Goal: Task Accomplishment & Management: Use online tool/utility

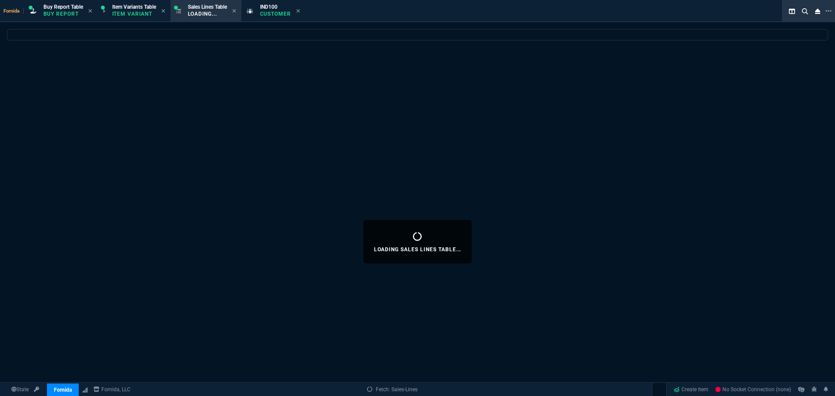
select select "1: BROV"
select select
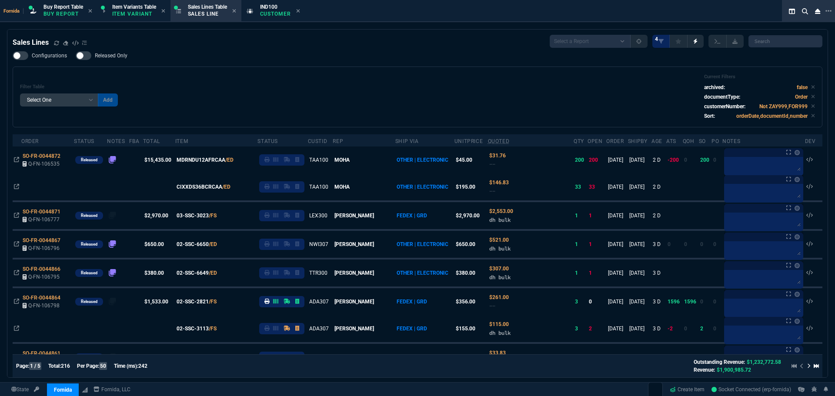
click at [236, 106] on div "Filter Table Select One Add Filter () Age () ATS () Cond (itemVariantCode) Cust…" at bounding box center [417, 97] width 795 height 46
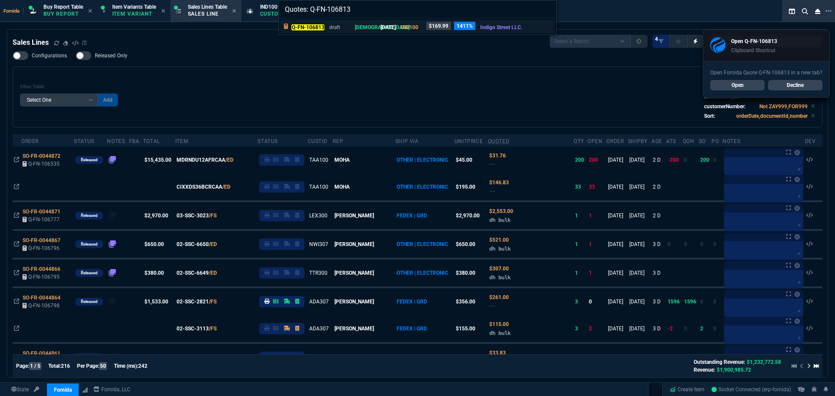
type input "Quotes: Q-FN-106813"
click at [307, 24] on p "Q-FN-106813" at bounding box center [307, 27] width 33 height 8
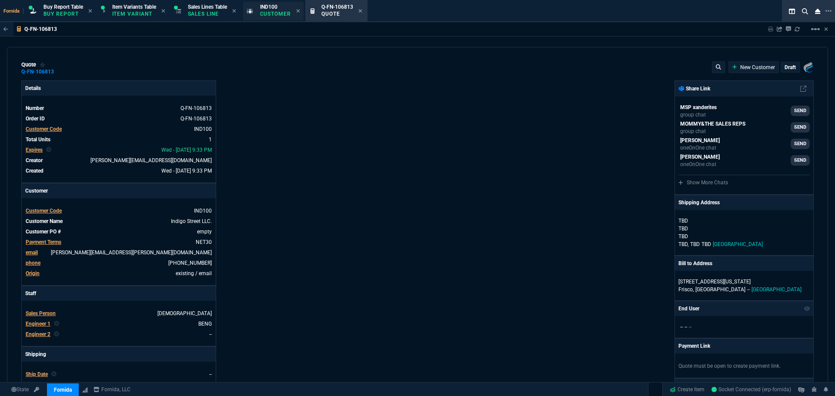
type input "13"
type input "22"
click at [300, 10] on icon at bounding box center [297, 10] width 3 height 3
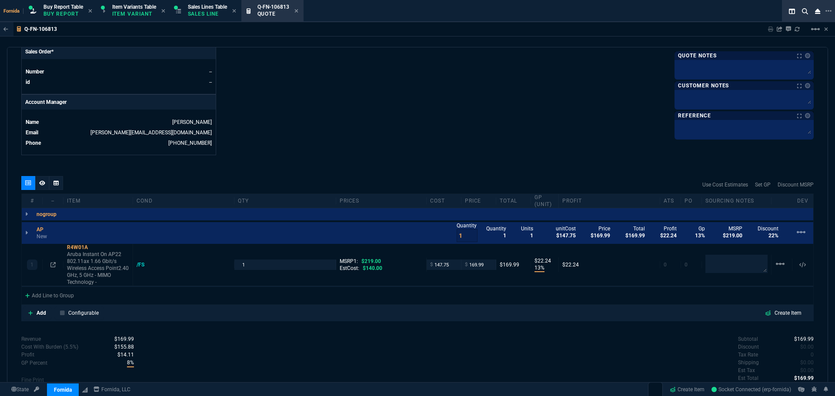
scroll to position [433, 0]
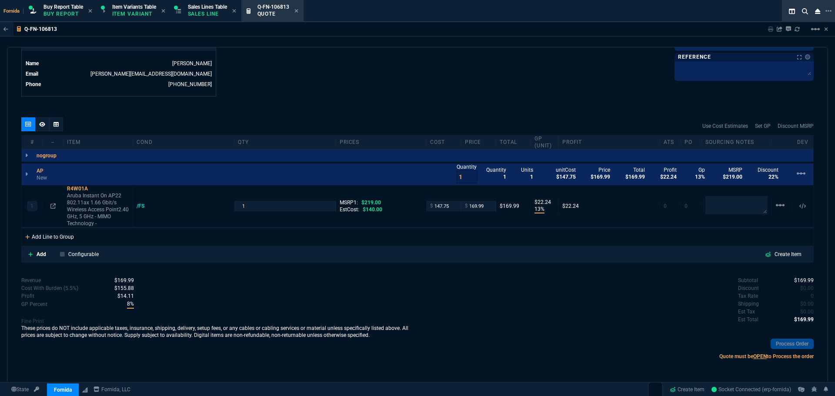
click at [69, 237] on div "Add Line to Group" at bounding box center [50, 236] width 56 height 16
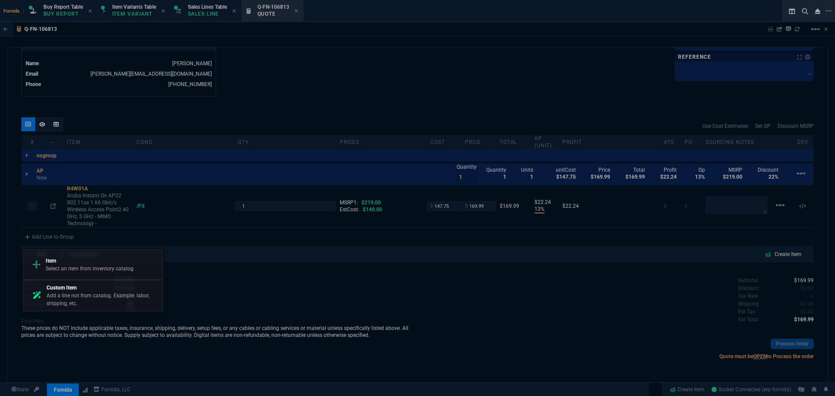
click at [83, 262] on p "Item" at bounding box center [90, 261] width 88 height 8
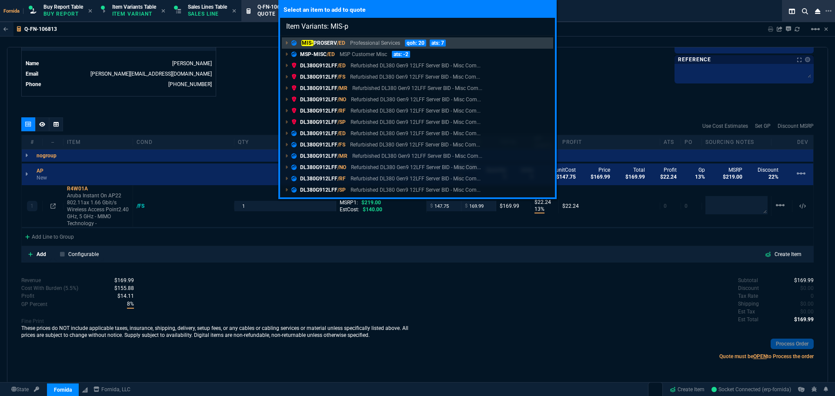
type input "Item Variants: MIS-pr"
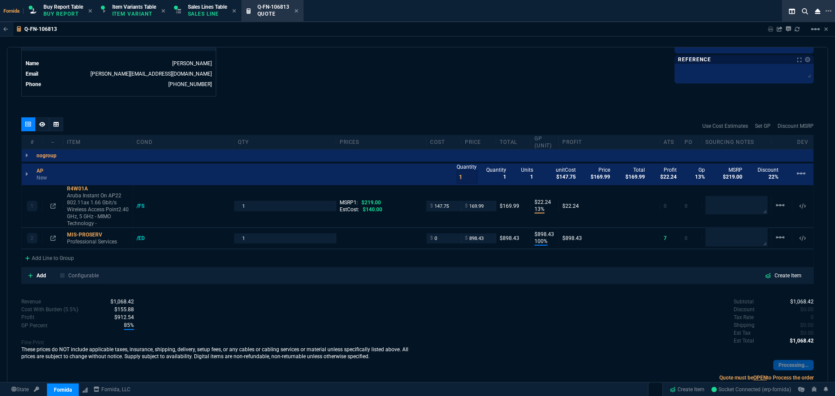
type input "100"
type input "898"
type input "13"
type input "22"
type input "100"
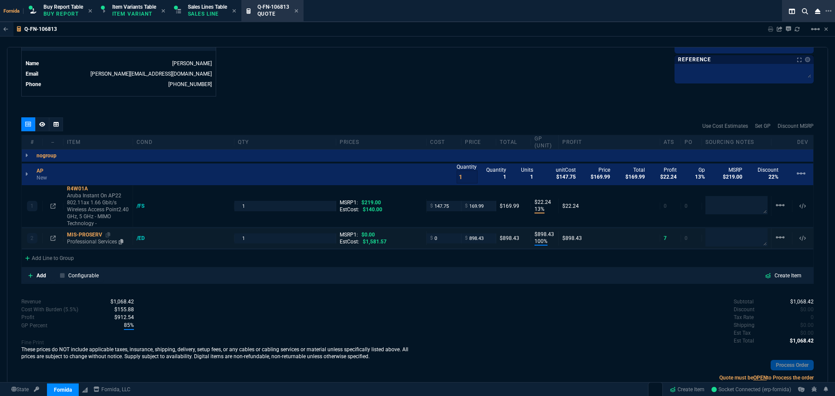
type input "898"
type input "22"
click at [82, 240] on p "Professional Services" at bounding box center [98, 241] width 62 height 7
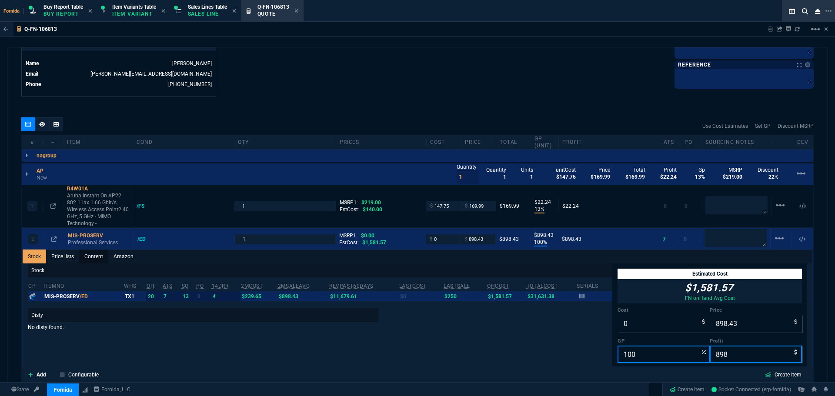
click at [89, 254] on link "Content" at bounding box center [93, 257] width 29 height 14
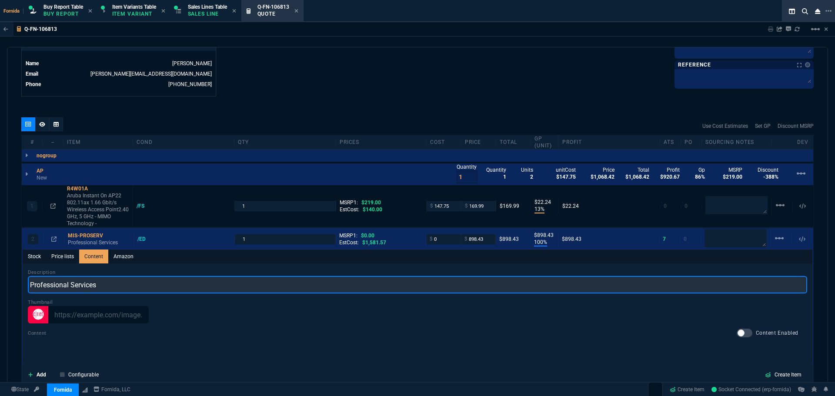
click at [112, 286] on input "Professional Services" at bounding box center [417, 284] width 779 height 17
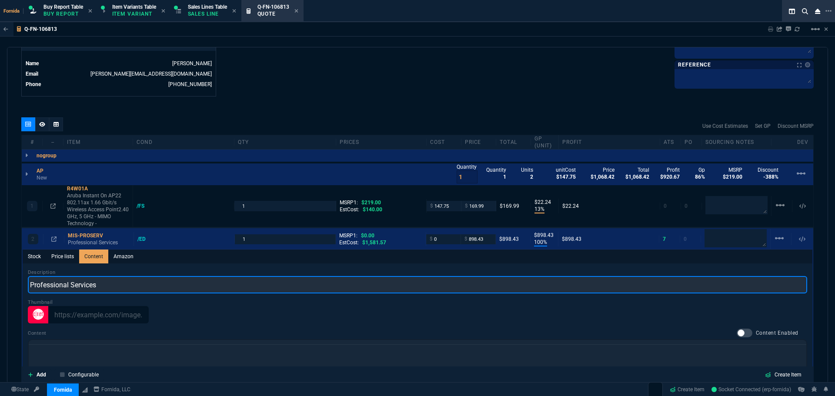
scroll to position [0, 0]
click at [101, 284] on input "AP Setup + Assitance - remote" at bounding box center [417, 284] width 779 height 17
type input "AP Setup + Assistance - Remote"
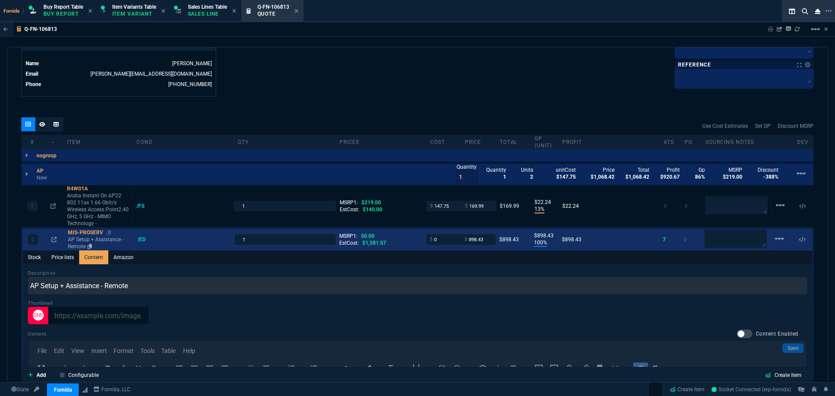
click at [85, 236] on div "MIS-PROSERV" at bounding box center [99, 232] width 62 height 7
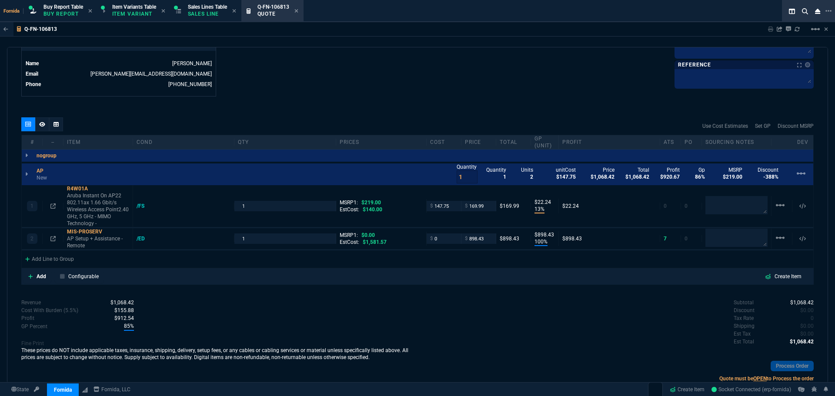
type input "100"
type input "898"
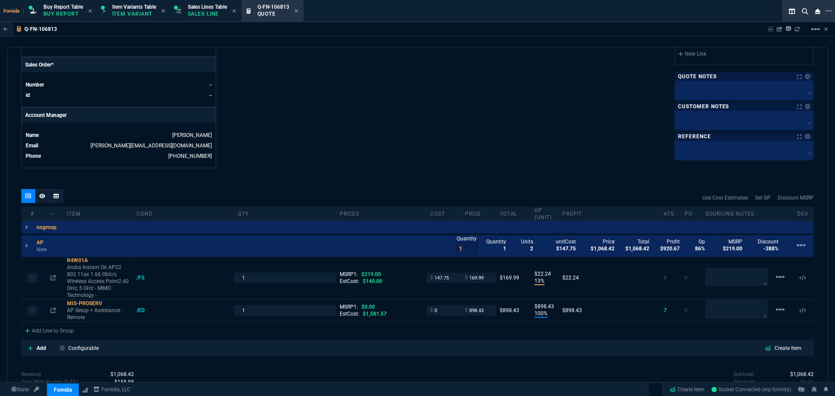
scroll to position [346, 0]
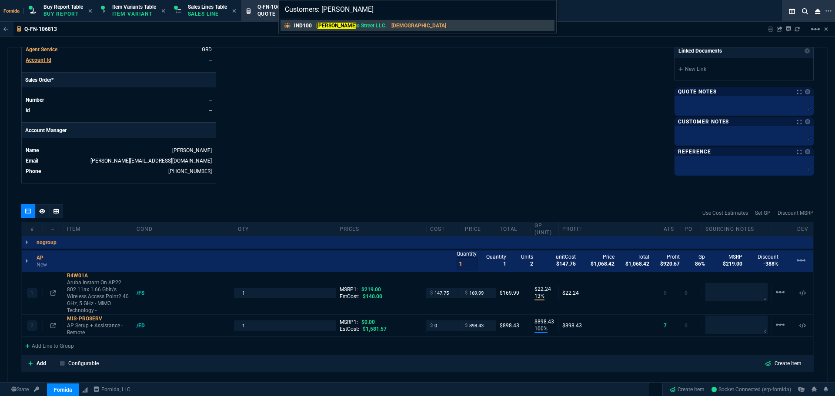
type input "Customers: [GEOGRAPHIC_DATA]"
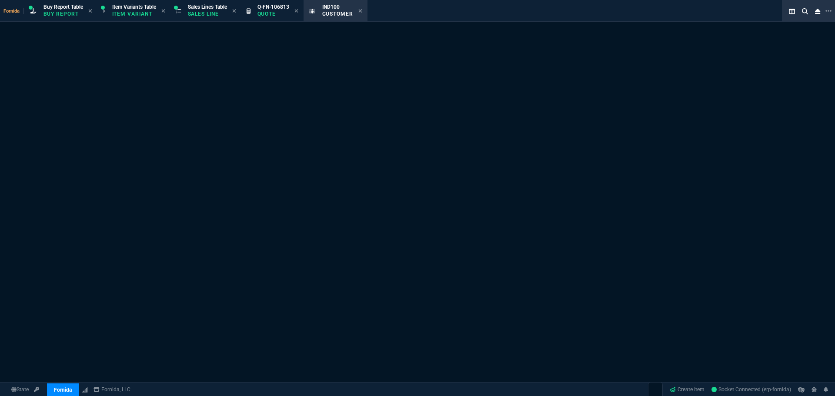
select select "1: quotes"
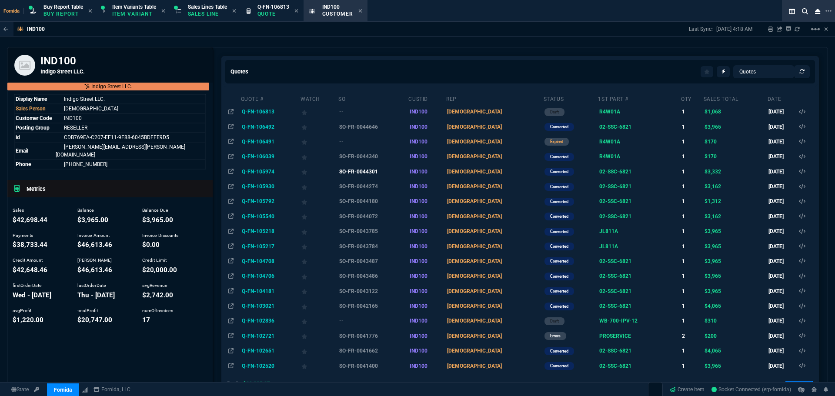
click at [365, 173] on td "SO-FR-0044301" at bounding box center [373, 171] width 70 height 15
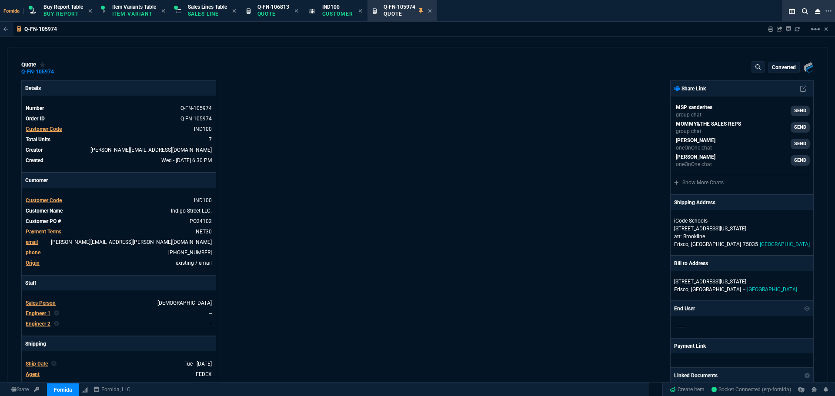
type input "7"
type input "90"
type input "18"
type input "31"
type input "100"
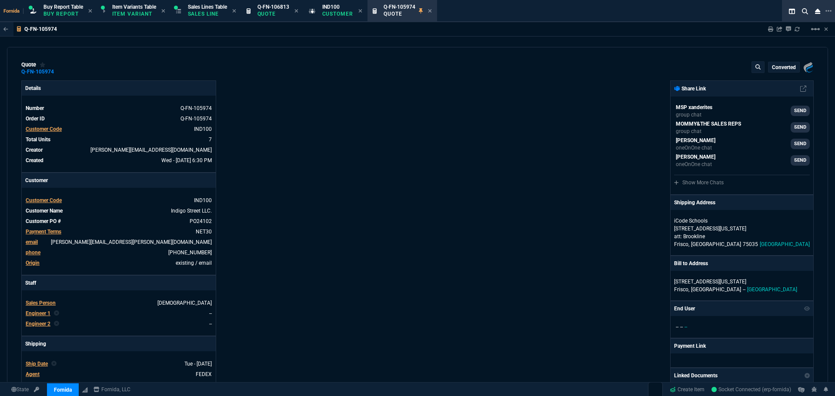
type input "600"
type input "100"
type input "300"
type input "100"
type input "600"
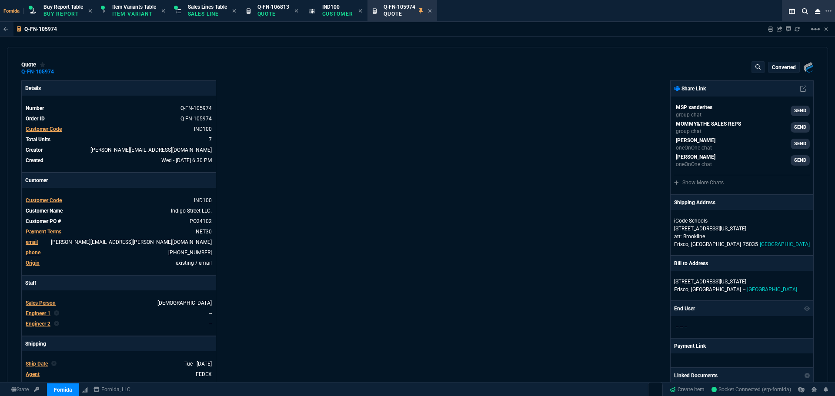
type input "18"
type input "32"
type input "2125.5"
type input "38"
type input "252"
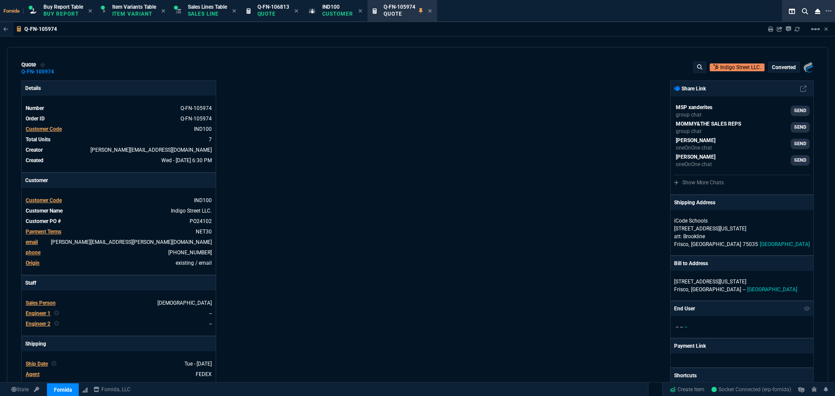
type input "33"
type input "219"
type input "18"
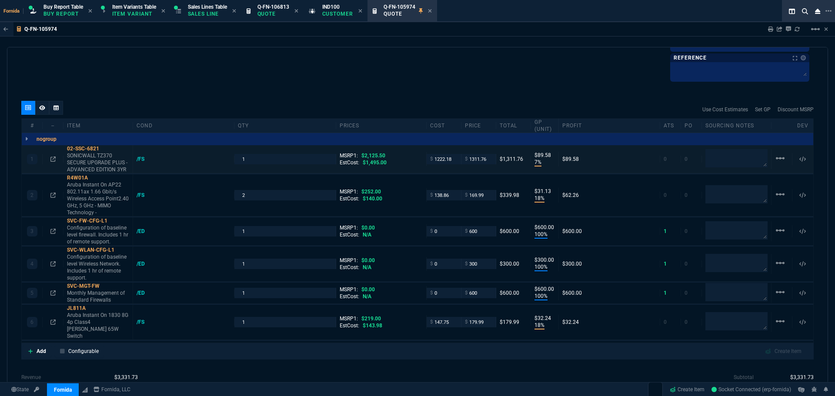
scroll to position [565, 0]
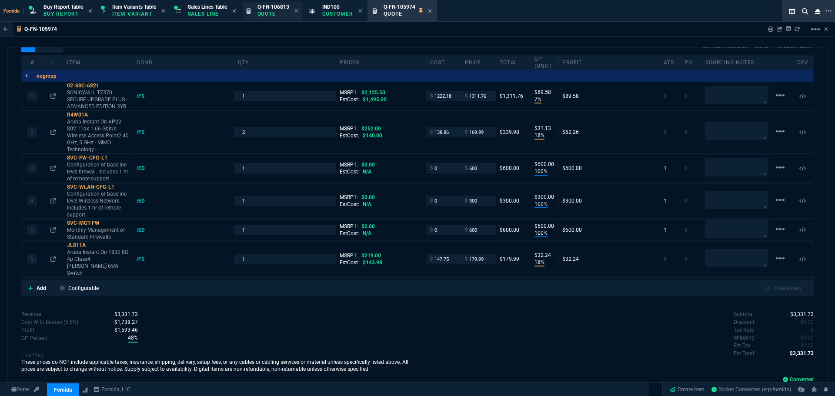
click at [283, 18] on div "Q-FN-106813 Quote" at bounding box center [273, 10] width 32 height 15
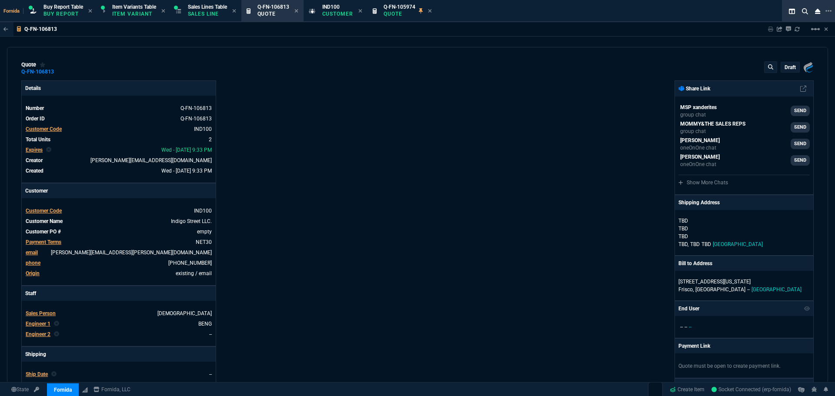
type input "13"
type input "22"
type input "100"
type input "898"
type input "22"
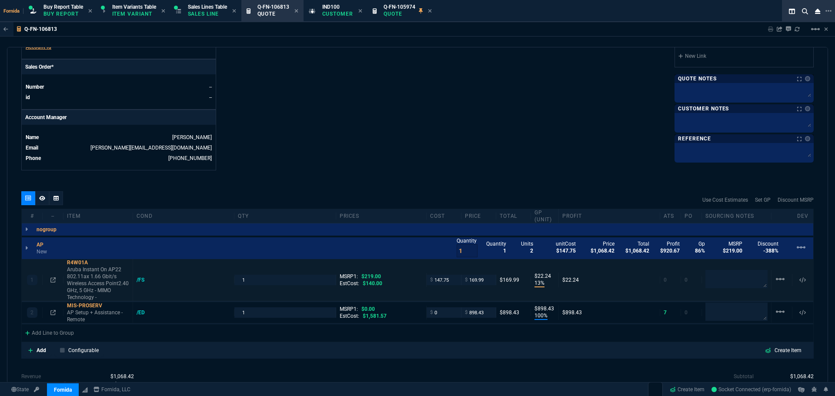
scroll to position [435, 0]
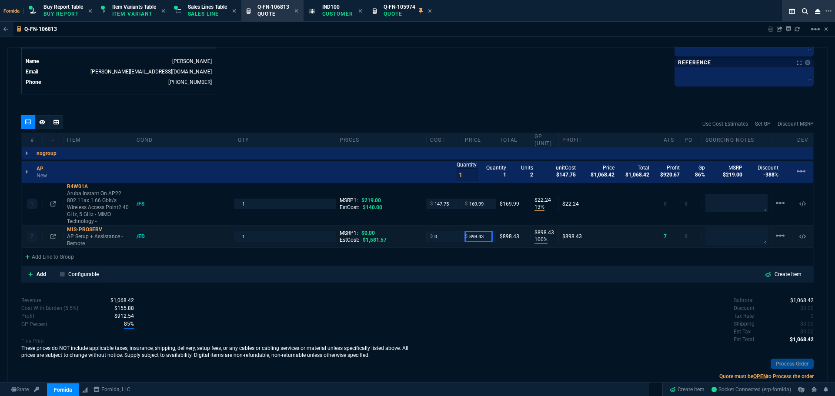
click at [483, 236] on input "898.43" at bounding box center [478, 236] width 27 height 10
type input "75"
click at [488, 291] on div "quote Q-FN-106813 Indigo Street LLC. draft Fornida, LLC [STREET_ADDRESS] Detail…" at bounding box center [417, 215] width 821 height 336
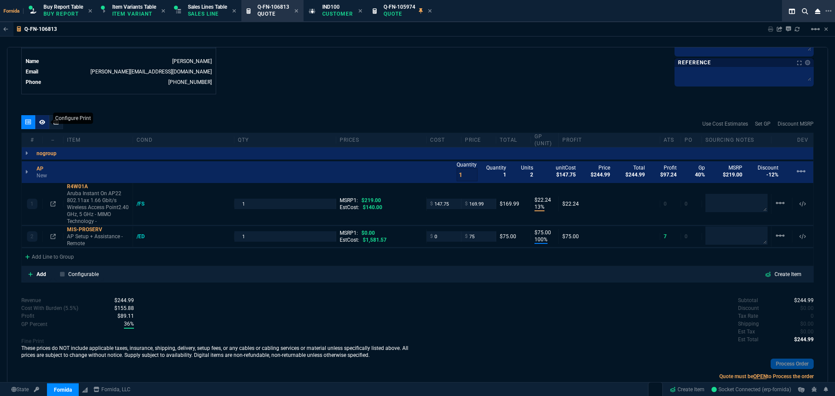
click at [38, 118] on div at bounding box center [42, 122] width 14 height 14
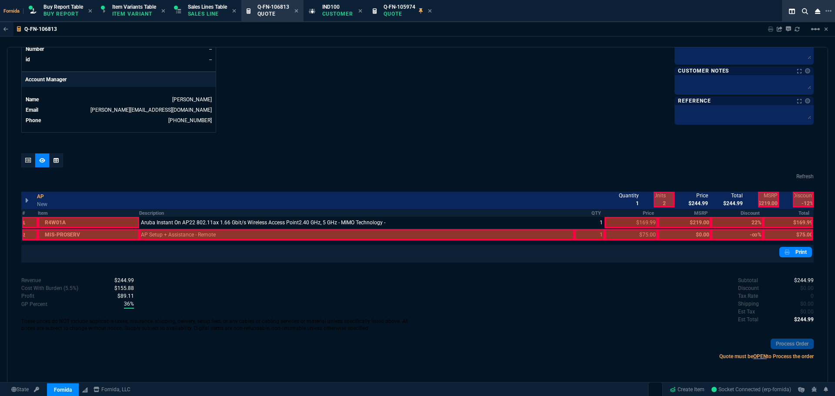
click at [219, 230] on div at bounding box center [356, 234] width 435 height 11
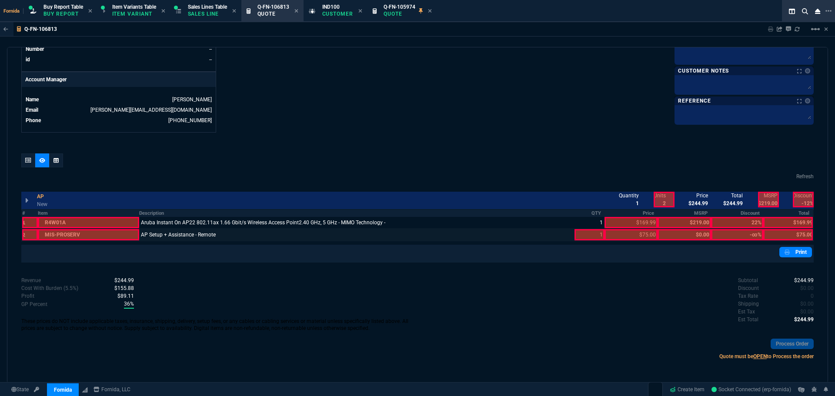
click at [584, 236] on div at bounding box center [589, 234] width 30 height 11
drag, startPoint x: 639, startPoint y: 213, endPoint x: 652, endPoint y: 213, distance: 12.6
click at [652, 213] on th "Price" at bounding box center [630, 213] width 53 height 7
click at [794, 211] on th "Total" at bounding box center [788, 213] width 50 height 7
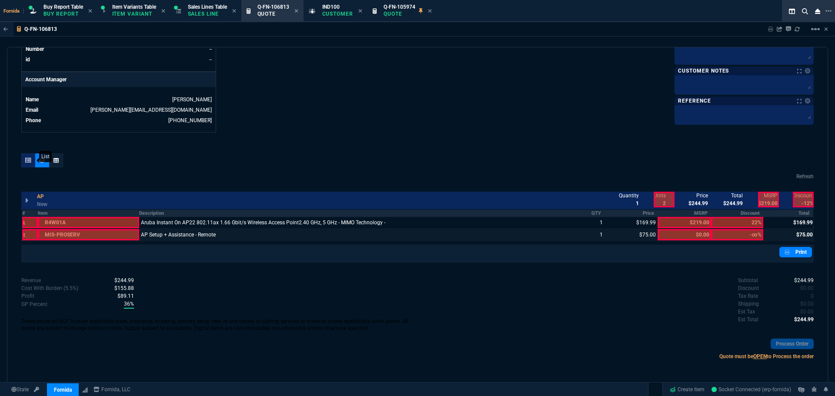
click at [26, 163] on icon at bounding box center [28, 160] width 6 height 5
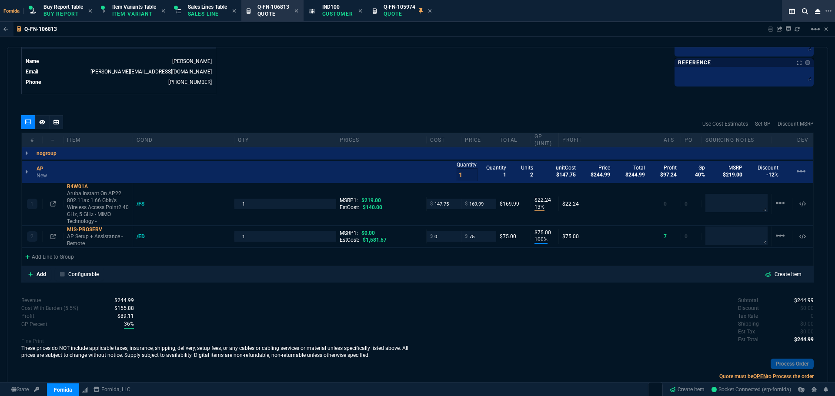
type input "13"
type input "22"
type input "100"
type input "75"
type input "22"
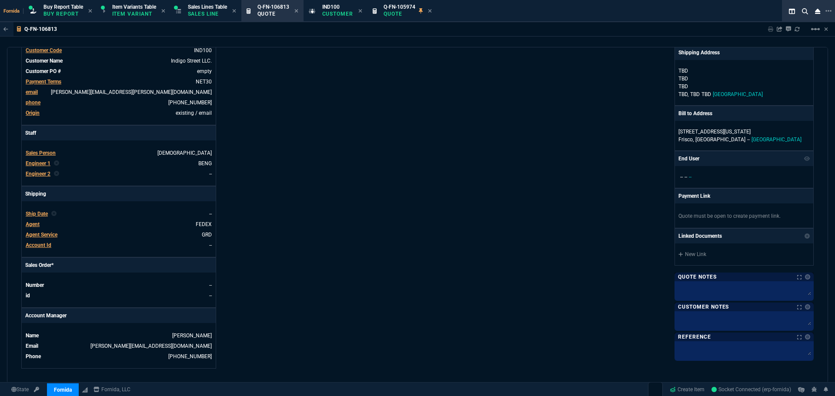
scroll to position [0, 0]
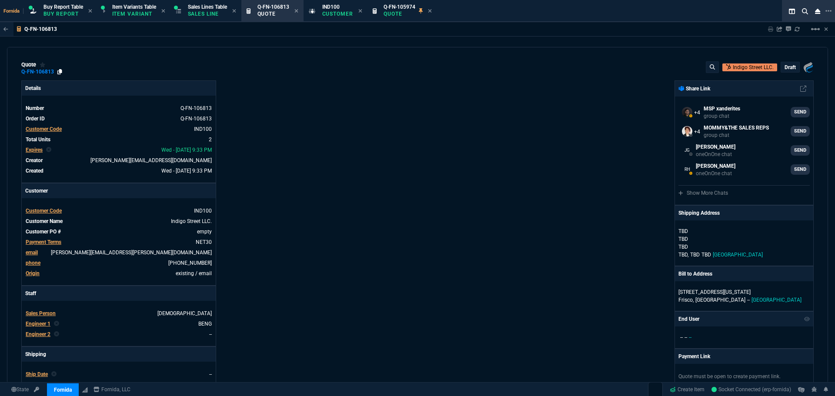
click at [58, 72] on icon at bounding box center [59, 71] width 5 height 5
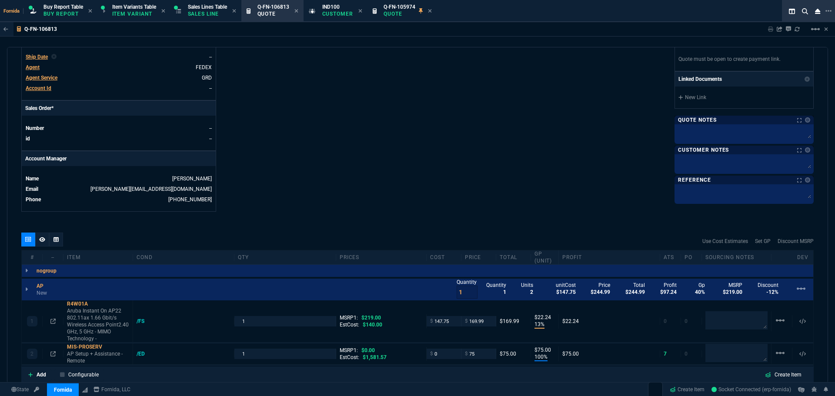
scroll to position [304, 0]
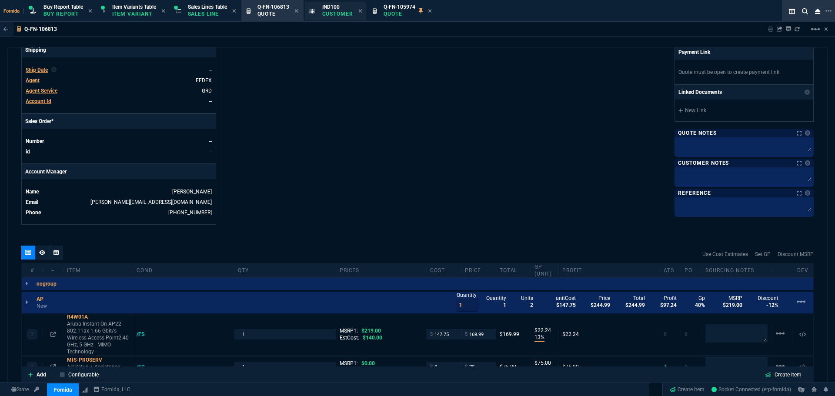
drag, startPoint x: 198, startPoint y: 17, endPoint x: 322, endPoint y: 20, distance: 123.9
click at [298, 11] on icon at bounding box center [295, 10] width 3 height 3
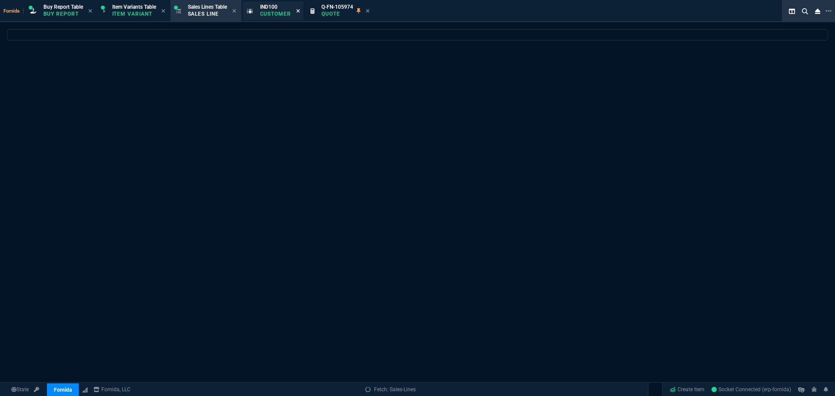
click at [300, 10] on icon at bounding box center [298, 10] width 4 height 5
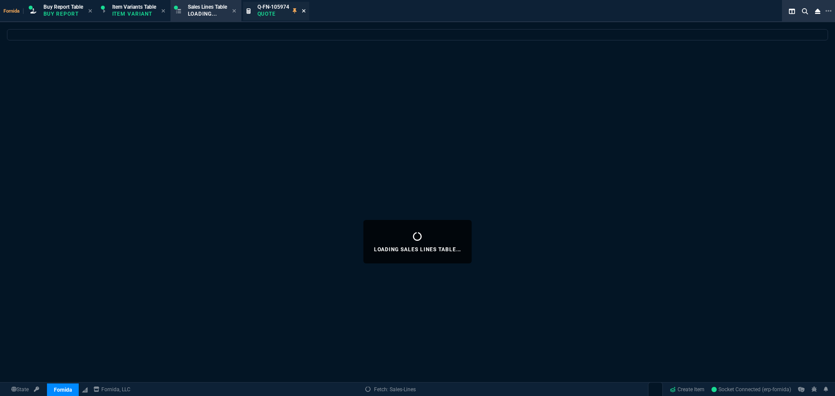
click at [305, 11] on icon at bounding box center [303, 10] width 3 height 3
select select
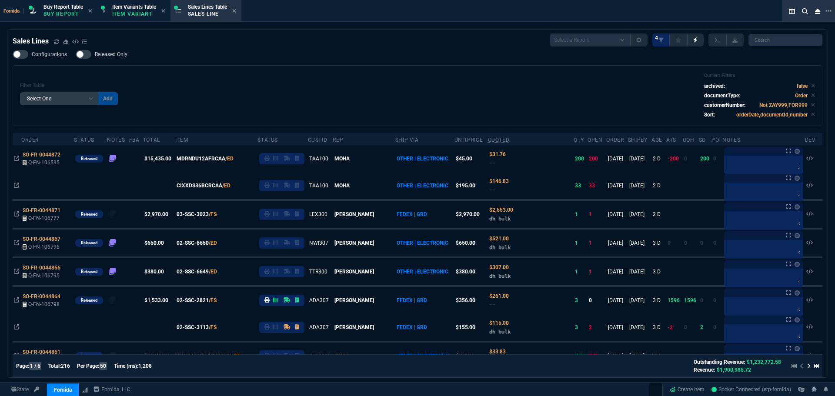
scroll to position [0, 0]
